Goal: Information Seeking & Learning: Find specific fact

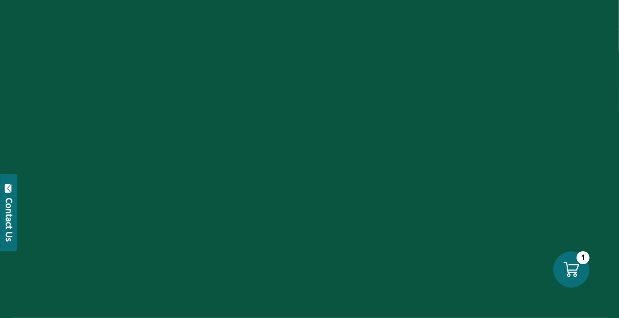
scroll to position [133, 0]
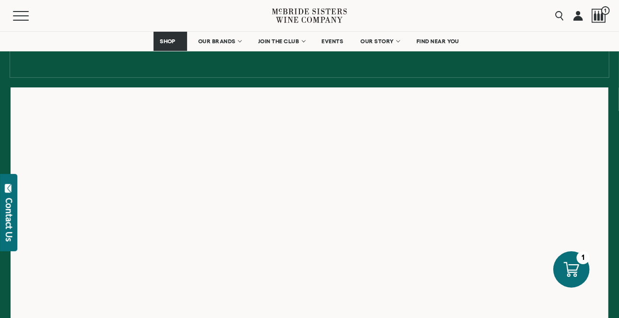
select select "****"
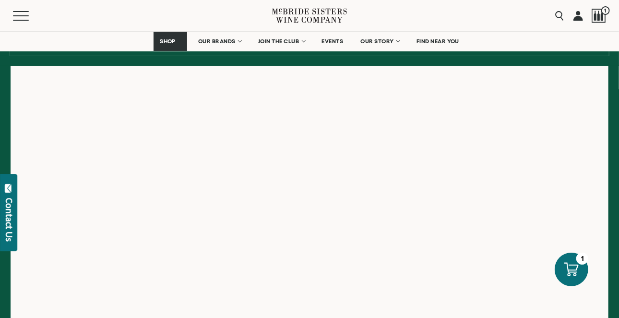
scroll to position [155, 0]
